Goal: Check status: Check status

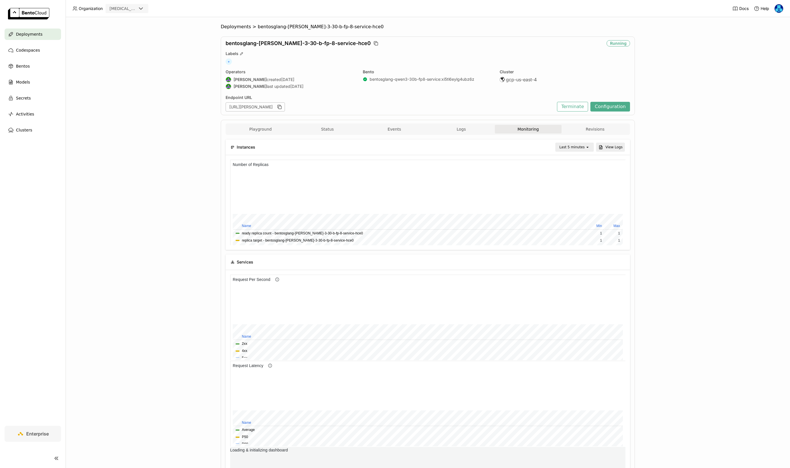
scroll to position [86, 197]
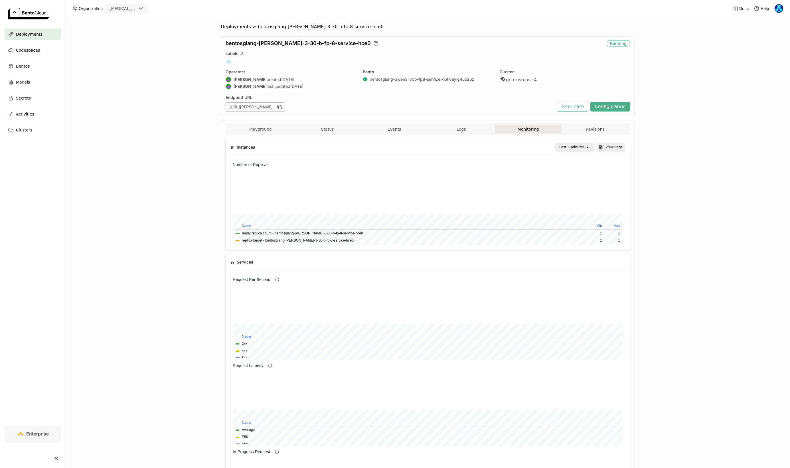
click at [577, 143] on div "Last 5 minutes" at bounding box center [570, 147] width 29 height 8
click at [575, 191] on div "Last 1 hour" at bounding box center [575, 191] width 28 height 6
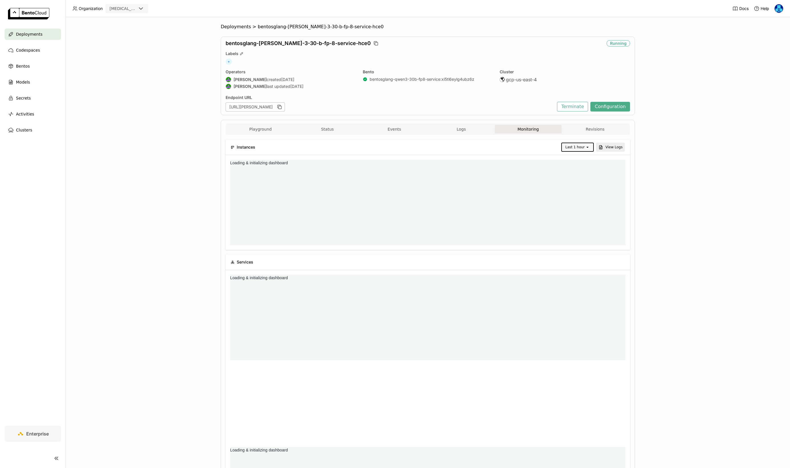
scroll to position [0, 0]
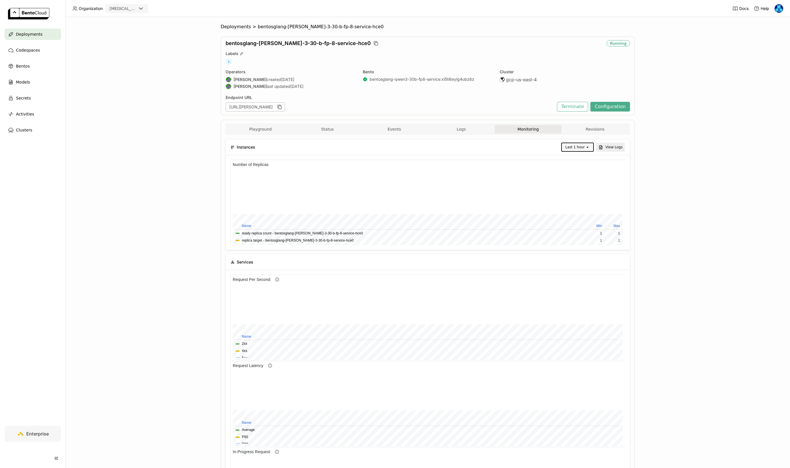
click at [150, 293] on div "Deployments > bentosglang-qwen-3-30-b-fp-8-service-hce0 bentosglang-qwen-3-30-b…" at bounding box center [428, 242] width 724 height 451
click at [147, 321] on div "Deployments > bentosglang-qwen-3-30-b-fp-8-service-hce0 bentosglang-qwen-3-30-b…" at bounding box center [428, 242] width 724 height 451
click at [147, 320] on div "Deployments > bentosglang-qwen-3-30-b-fp-8-service-hce0 bentosglang-qwen-3-30-b…" at bounding box center [428, 242] width 724 height 451
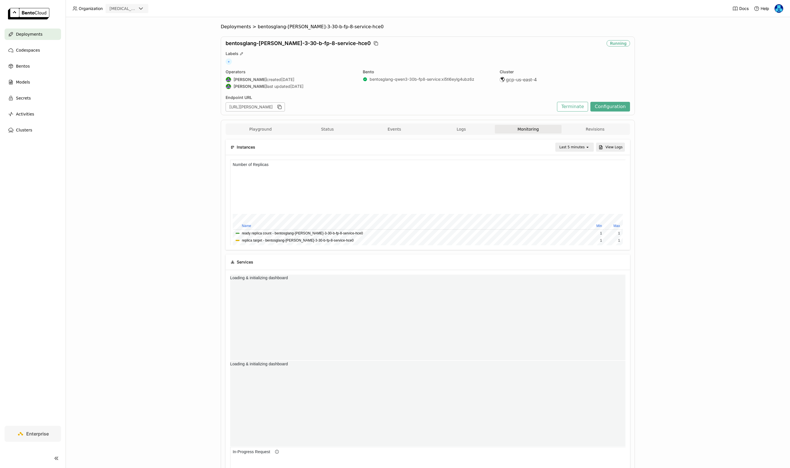
scroll to position [86, 131]
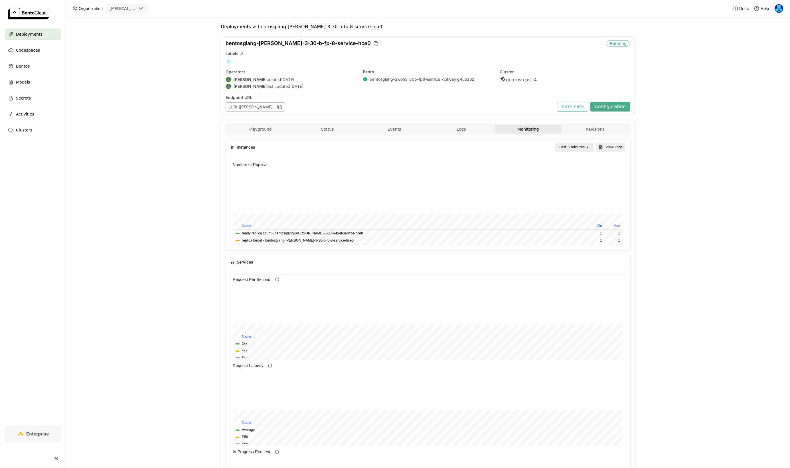
click at [575, 149] on div "Last 5 minutes" at bounding box center [571, 147] width 25 height 6
drag, startPoint x: 684, startPoint y: 196, endPoint x: 294, endPoint y: 36, distance: 421.6
click at [684, 196] on div "Deployments > bentosglang-qwen-3-30-b-fp-8-service-hce0 bentosglang-qwen-3-30-b…" at bounding box center [428, 242] width 724 height 451
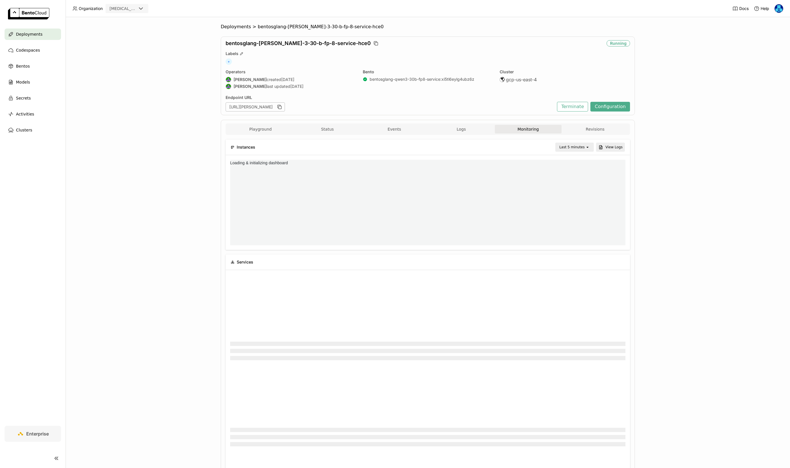
click at [583, 147] on div "Last 5 minutes" at bounding box center [571, 147] width 25 height 6
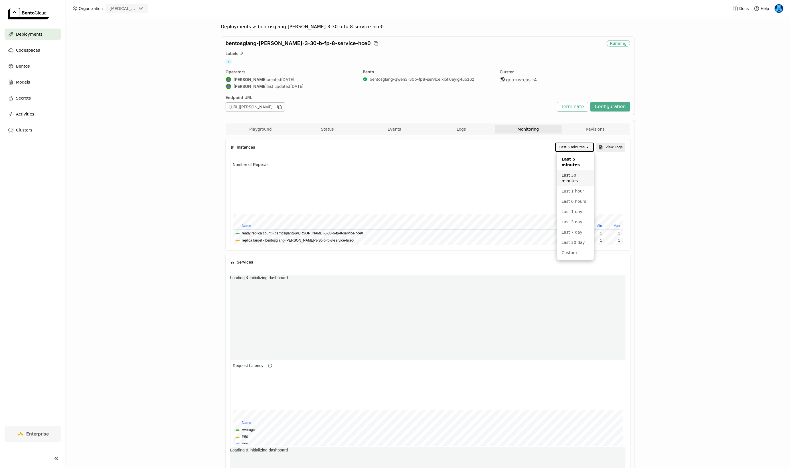
scroll to position [86, 131]
click at [577, 191] on div "Last 1 hour" at bounding box center [575, 191] width 28 height 6
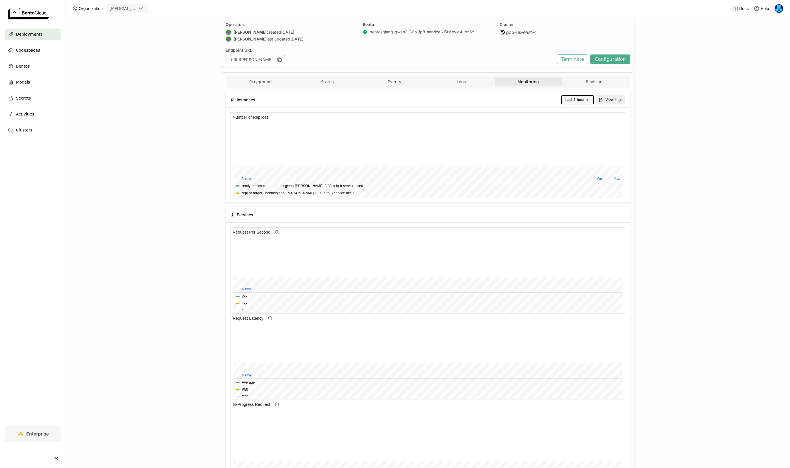
scroll to position [0, 0]
